Goal: Task Accomplishment & Management: Manage account settings

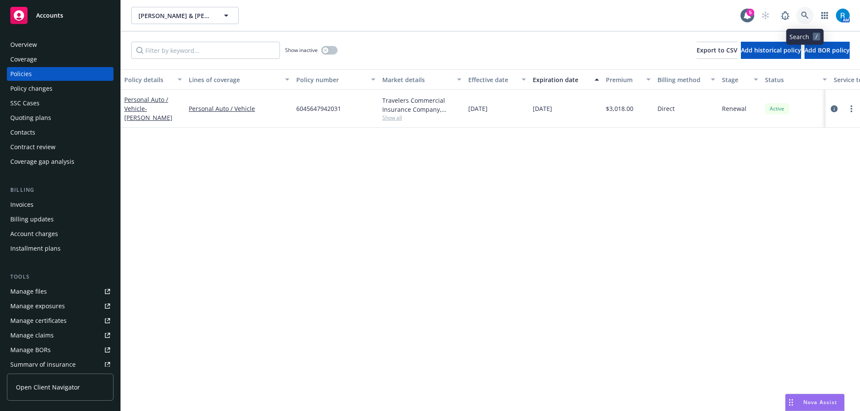
click at [807, 12] on icon at bounding box center [805, 16] width 8 height 8
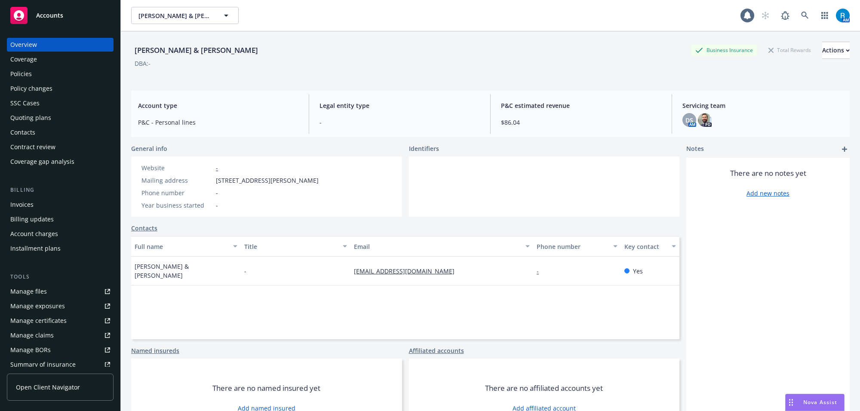
click at [46, 73] on div "Policies" at bounding box center [60, 74] width 100 height 14
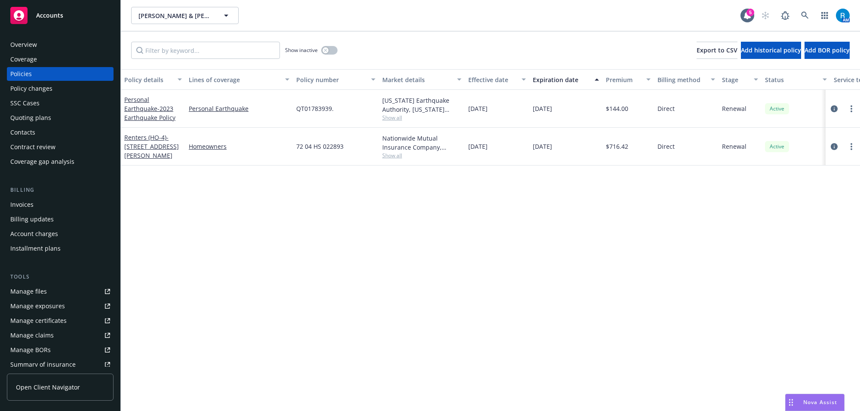
click at [539, 175] on div "Policy details Lines of coverage Policy number Market details Effective date Ex…" at bounding box center [490, 240] width 739 height 342
click at [475, 147] on span "10/13/2024" at bounding box center [477, 146] width 19 height 9
click at [321, 143] on span "72 04 HS 022893" at bounding box center [319, 146] width 47 height 9
click at [340, 158] on div "72 04 HS 022893" at bounding box center [336, 147] width 86 height 38
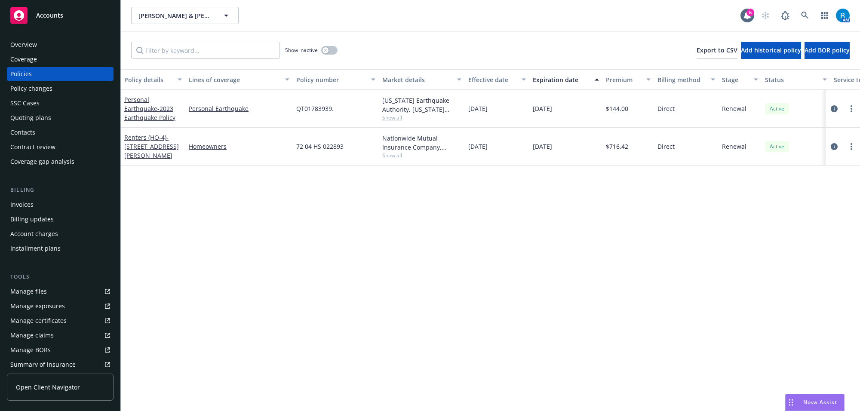
click at [319, 147] on span "72 04 HS 022893" at bounding box center [319, 146] width 47 height 9
copy span "72 04 HS 022893"
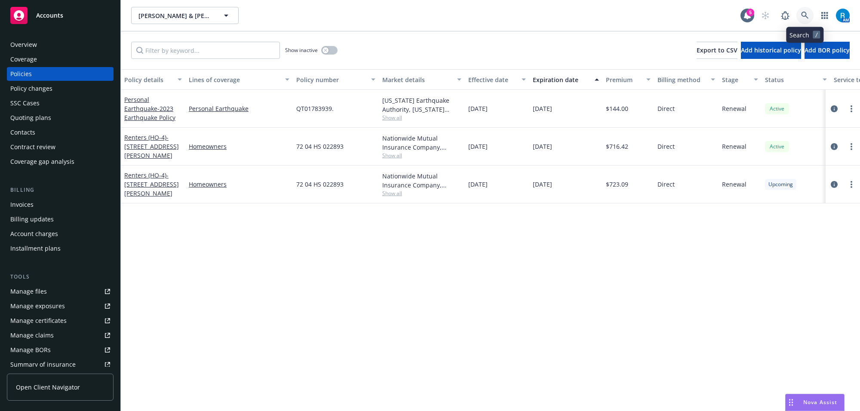
click at [801, 8] on link at bounding box center [804, 15] width 17 height 17
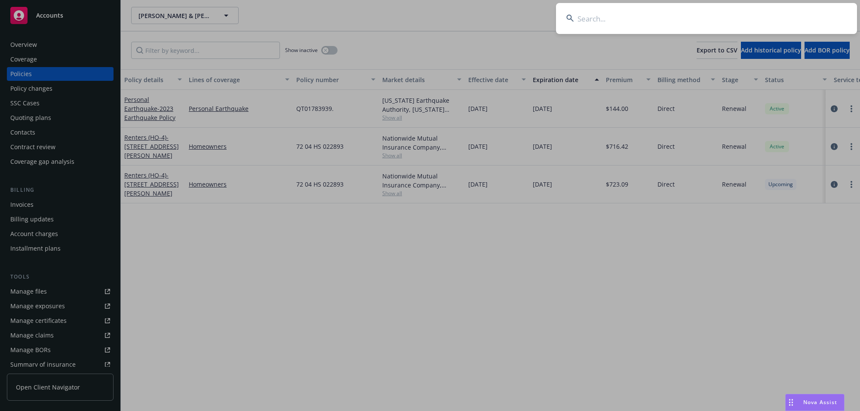
type input "Chris and David Willoughby"
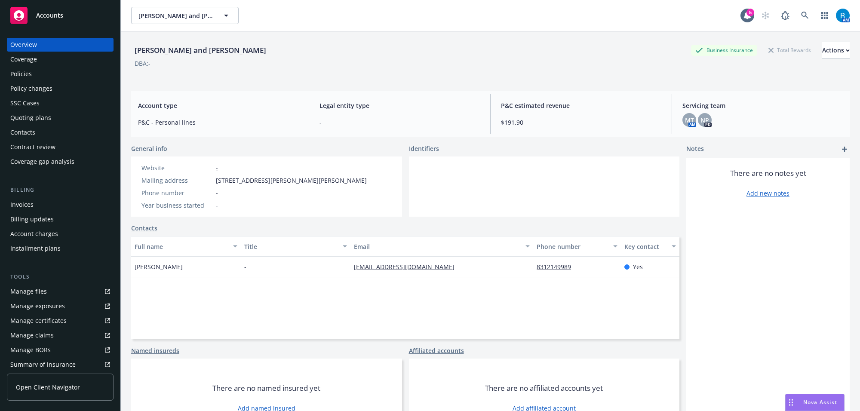
click at [41, 74] on div "Policies" at bounding box center [60, 74] width 100 height 14
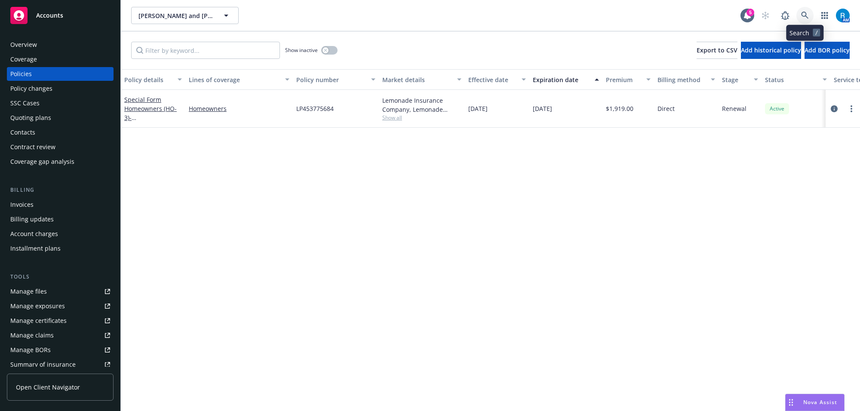
click at [802, 18] on icon at bounding box center [805, 16] width 8 height 8
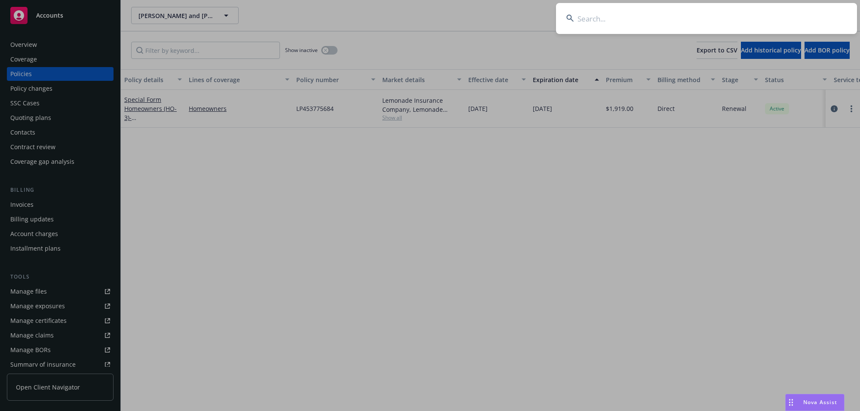
type input "[PERSON_NAME] & [PERSON_NAME]"
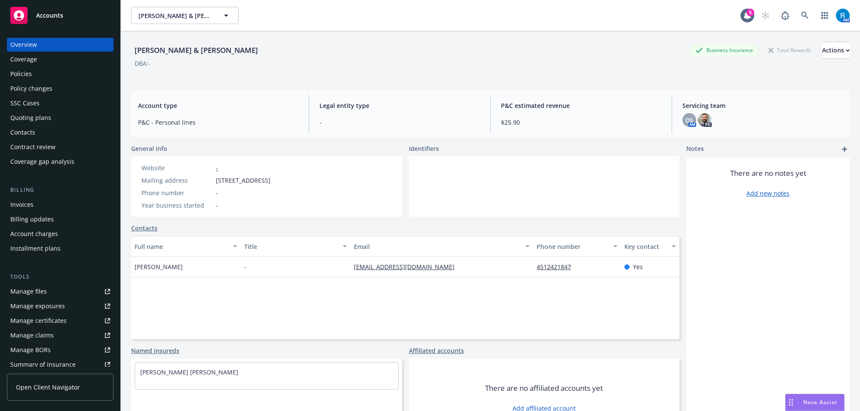
click at [31, 72] on div "Policies" at bounding box center [20, 74] width 21 height 14
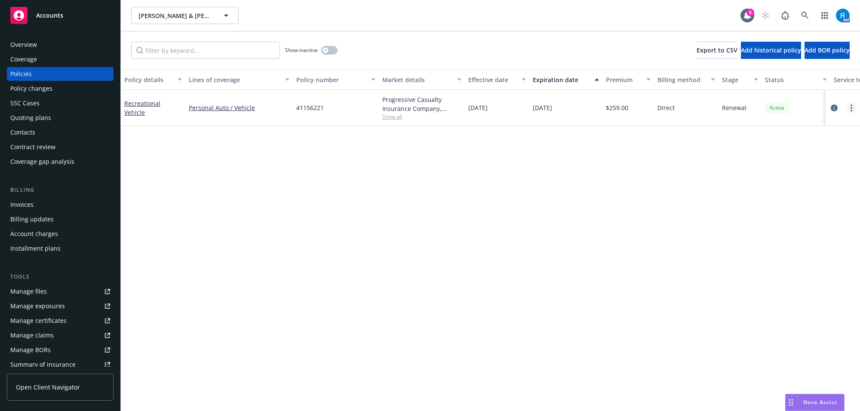
click at [852, 110] on circle "more" at bounding box center [851, 111] width 2 height 2
drag, startPoint x: 480, startPoint y: 237, endPoint x: 209, endPoint y: 99, distance: 304.0
click at [477, 236] on div "Policy details Lines of coverage Policy number Market details Effective date Ex…" at bounding box center [490, 240] width 739 height 342
click at [804, 16] on icon at bounding box center [804, 15] width 7 height 7
drag, startPoint x: 56, startPoint y: 37, endPoint x: 53, endPoint y: 46, distance: 9.3
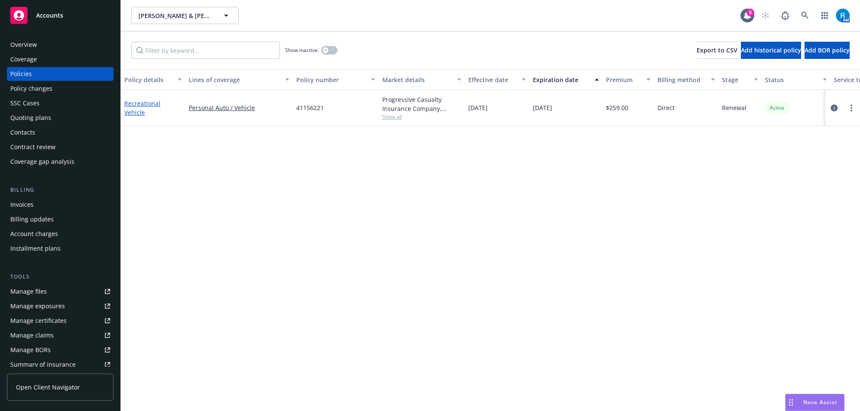
click at [152, 108] on link "Recreational Vehicle" at bounding box center [142, 107] width 36 height 17
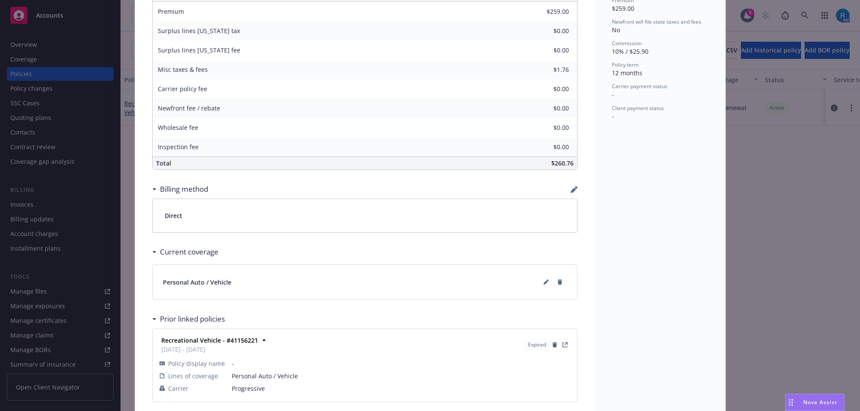
scroll to position [405, 0]
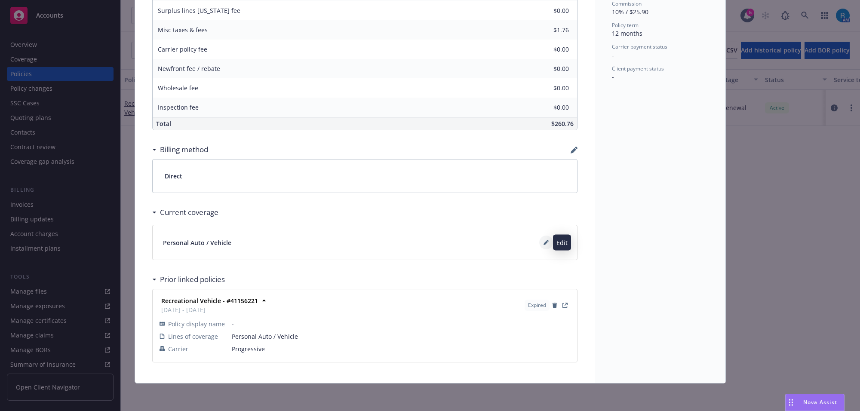
click at [543, 243] on icon at bounding box center [545, 243] width 4 height 4
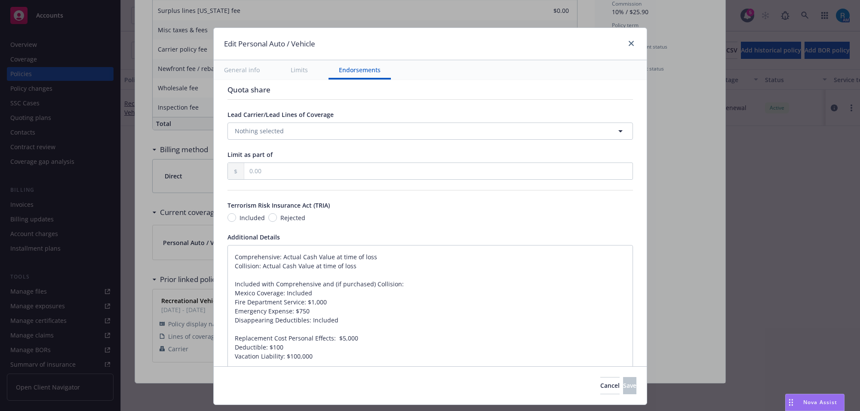
scroll to position [541, 0]
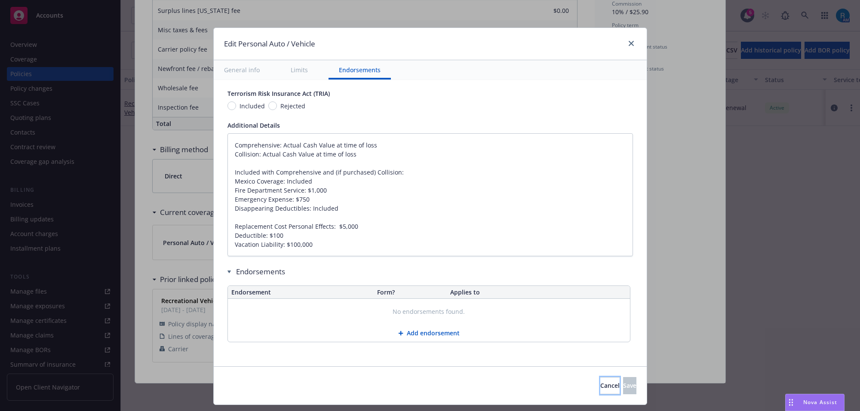
click at [600, 384] on span "Cancel" at bounding box center [609, 385] width 19 height 8
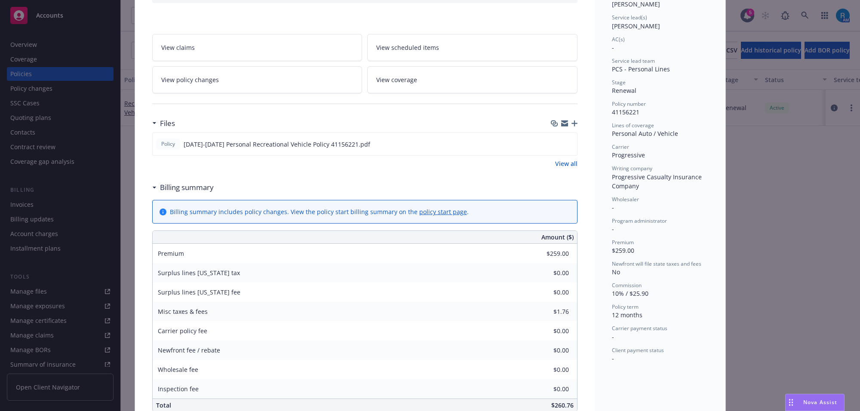
scroll to position [0, 0]
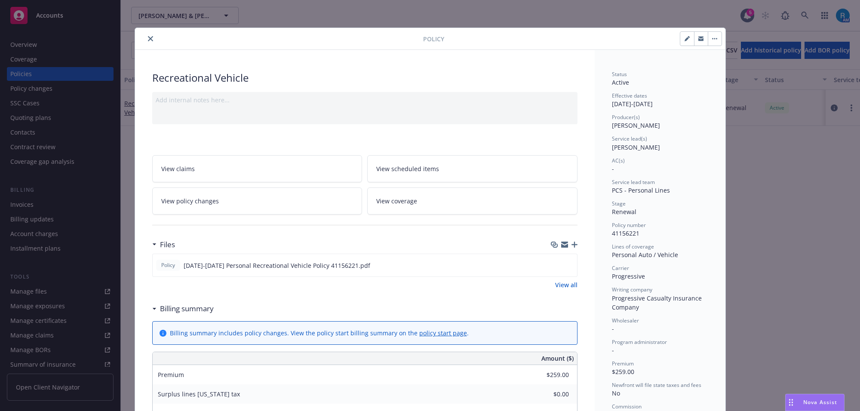
click at [148, 37] on icon "close" at bounding box center [150, 38] width 5 height 5
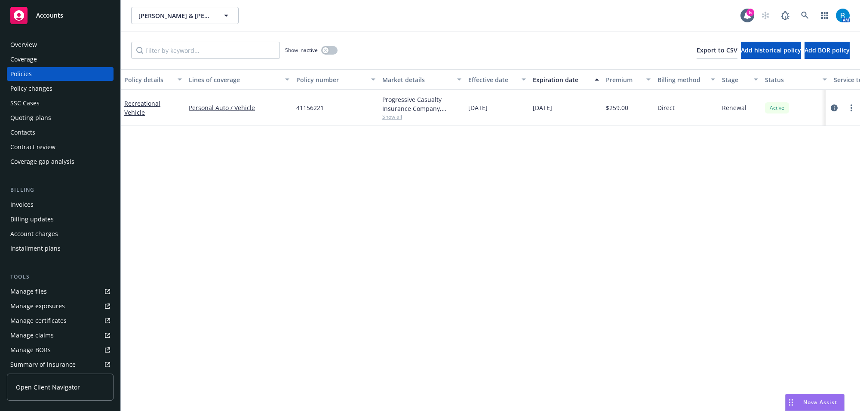
click at [302, 110] on span "41156221" at bounding box center [310, 107] width 28 height 9
copy span "41156221"
click at [402, 151] on div "Policy details Lines of coverage Policy number Market details Effective date Ex…" at bounding box center [490, 240] width 739 height 342
click at [854, 108] on link "more" at bounding box center [851, 108] width 10 height 10
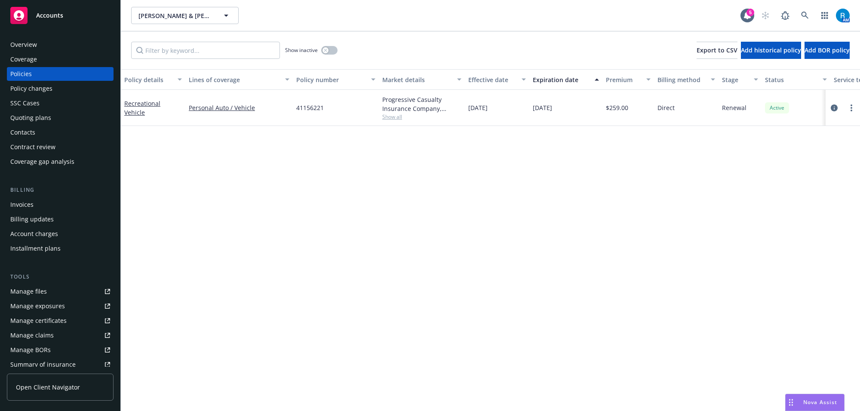
click at [411, 188] on div "Policy details Lines of coverage Policy number Market details Effective date Ex…" at bounding box center [490, 240] width 739 height 342
click at [146, 105] on link "Recreational Vehicle" at bounding box center [142, 107] width 36 height 17
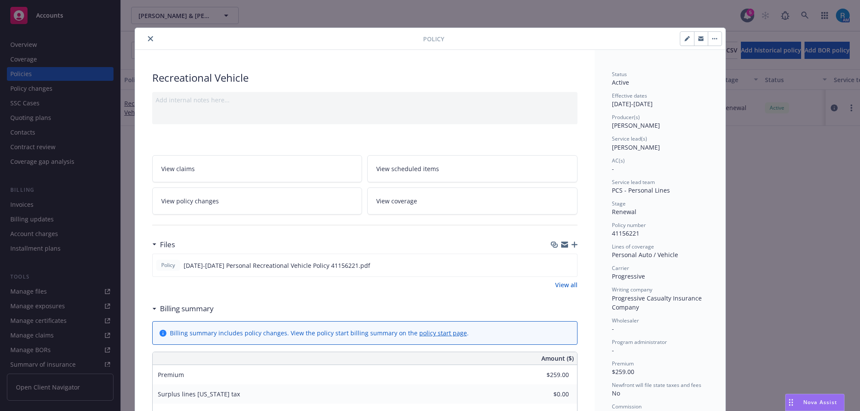
click at [571, 246] on icon "button" at bounding box center [574, 245] width 6 height 6
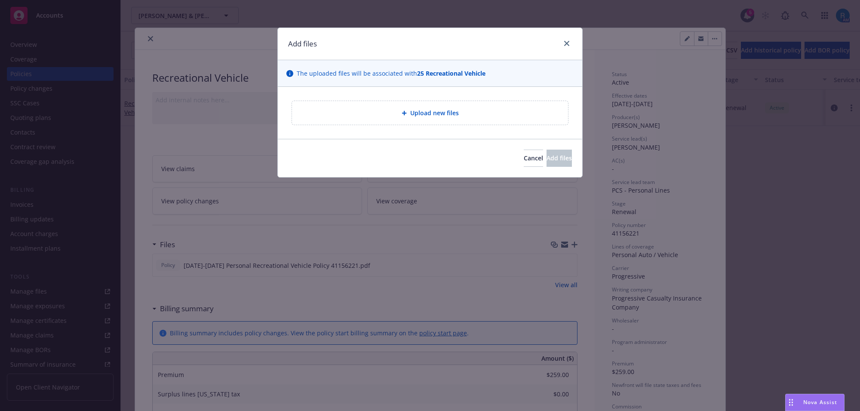
click at [357, 110] on div "Upload new files" at bounding box center [430, 113] width 262 height 10
type textarea "x"
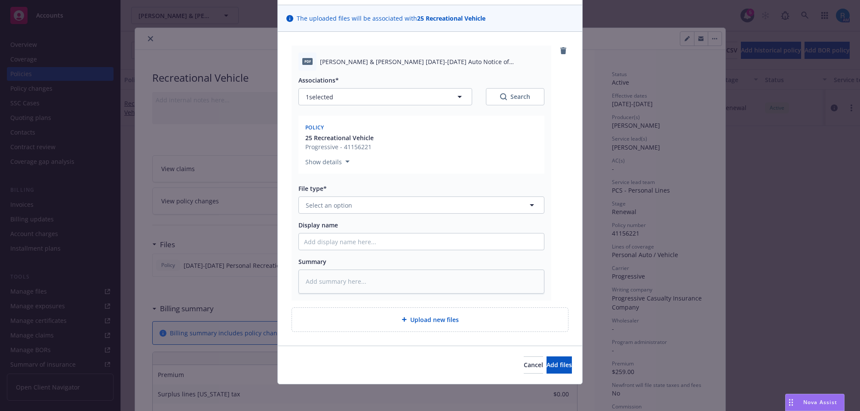
scroll to position [56, 0]
click at [318, 203] on span "Select an option" at bounding box center [329, 204] width 46 height 9
type input "notic"
click at [338, 296] on span "Notice of Cancellation" at bounding box center [339, 296] width 65 height 9
click at [329, 242] on input "Display name" at bounding box center [421, 241] width 245 height 16
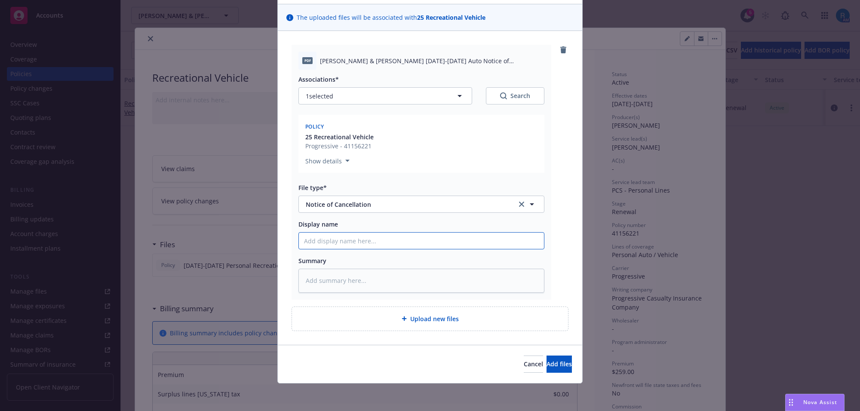
paste input "Urias, Hector & Karen 2025-2026 Auto Notice of Cancellation Eff 08-23-2025"
type textarea "x"
type input "Urias, Hector & Karen 2025-2026 Auto Notice of Cancellation Eff 08-23-2025"
click at [546, 365] on span "Add files" at bounding box center [558, 364] width 25 height 8
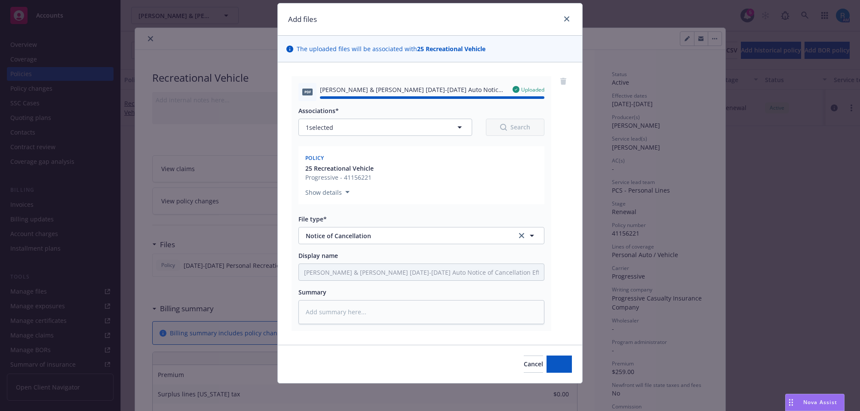
scroll to position [12, 0]
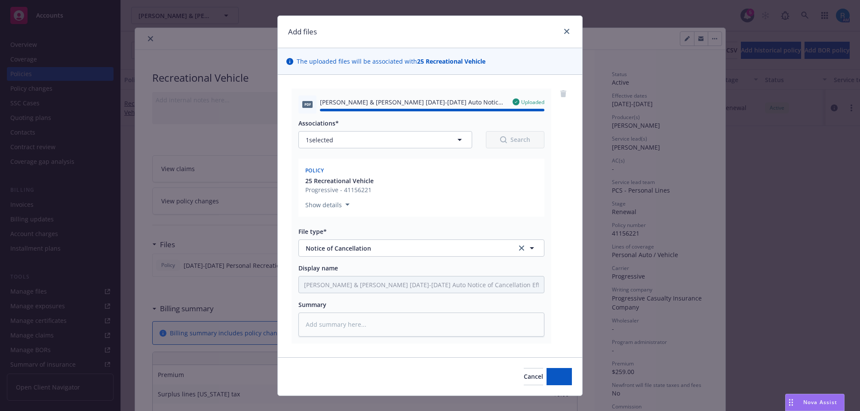
type textarea "x"
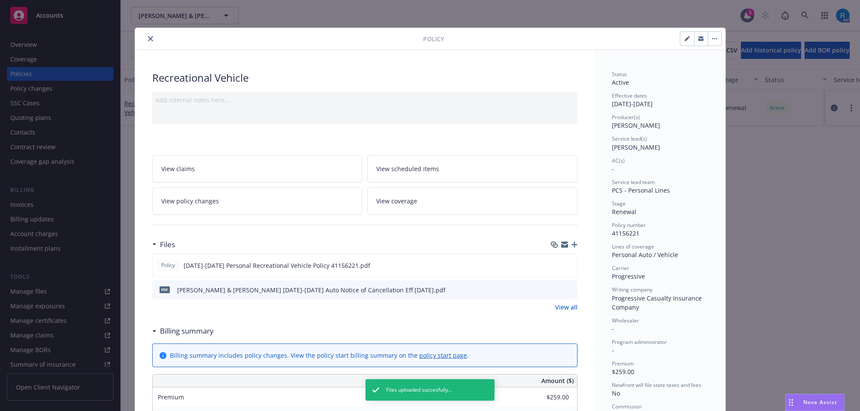
click at [148, 38] on icon "close" at bounding box center [150, 38] width 5 height 5
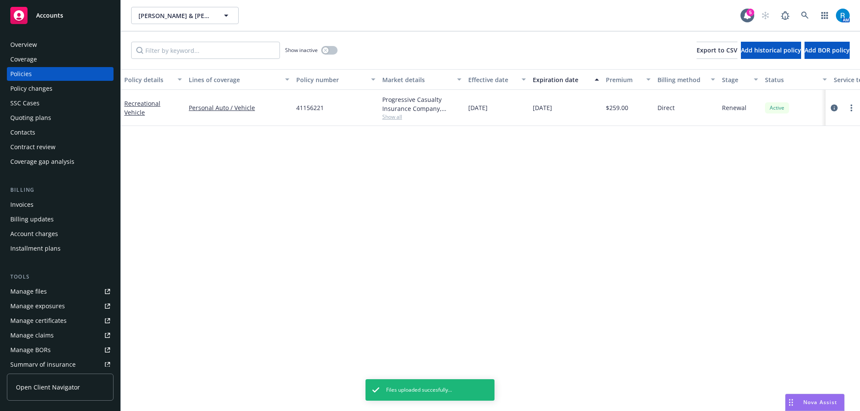
click at [43, 44] on div "Overview" at bounding box center [60, 45] width 100 height 14
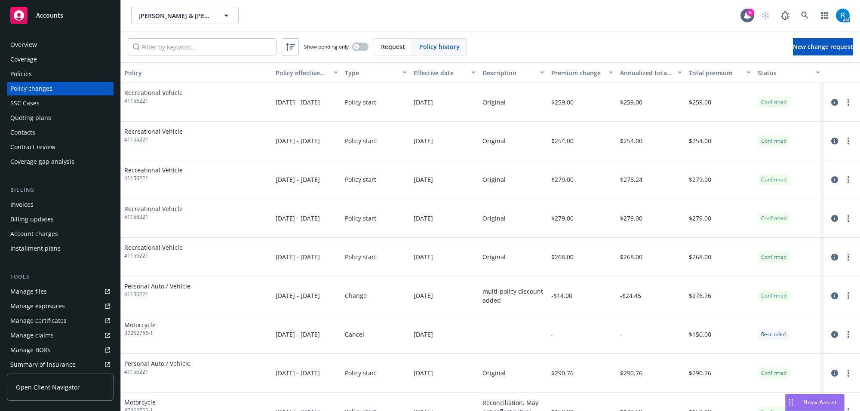
click at [384, 49] on span "Request" at bounding box center [393, 46] width 24 height 9
